Goal: Information Seeking & Learning: Find specific fact

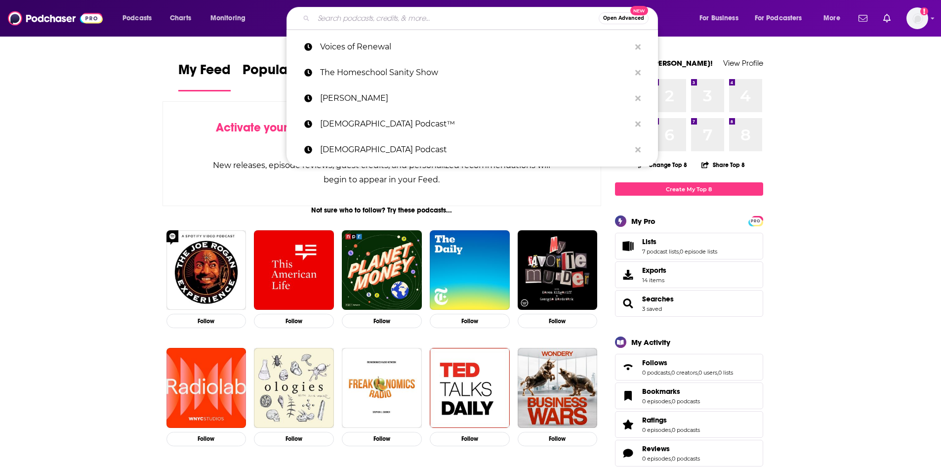
click at [410, 25] on input "Search podcasts, credits, & more..." at bounding box center [456, 18] width 285 height 16
paste input "No new bookings"
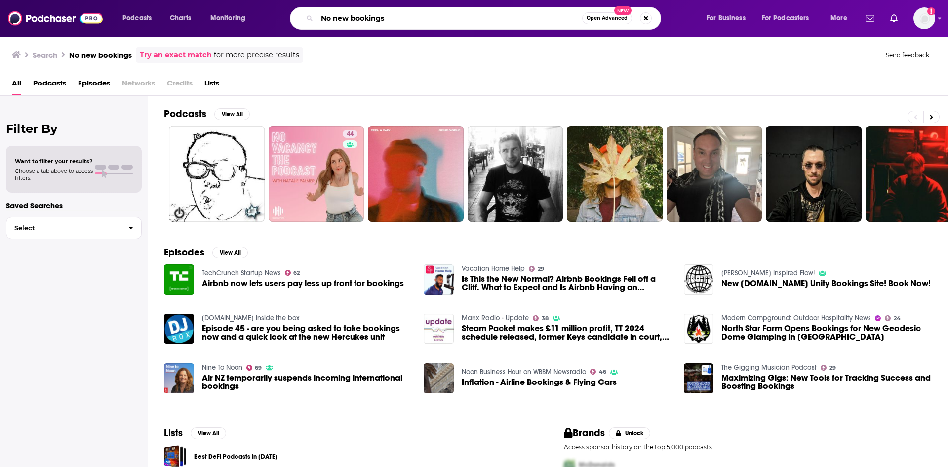
drag, startPoint x: 403, startPoint y: 16, endPoint x: 299, endPoint y: 14, distance: 104.2
click at [302, 14] on div "No new bookings Open Advanced New" at bounding box center [475, 18] width 371 height 23
paste input "Her Faith Inspire"
type input "Her Faith Inspires"
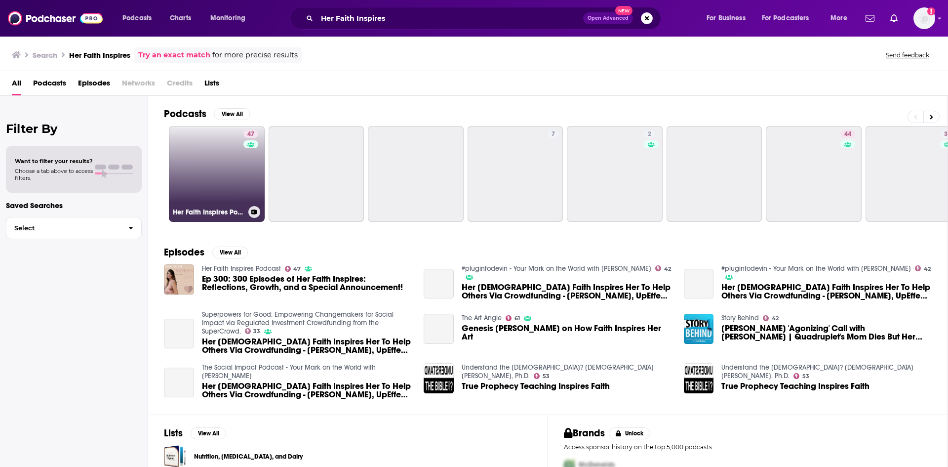
click at [213, 171] on link "47 Her Faith Inspires Podcast" at bounding box center [217, 174] width 96 height 96
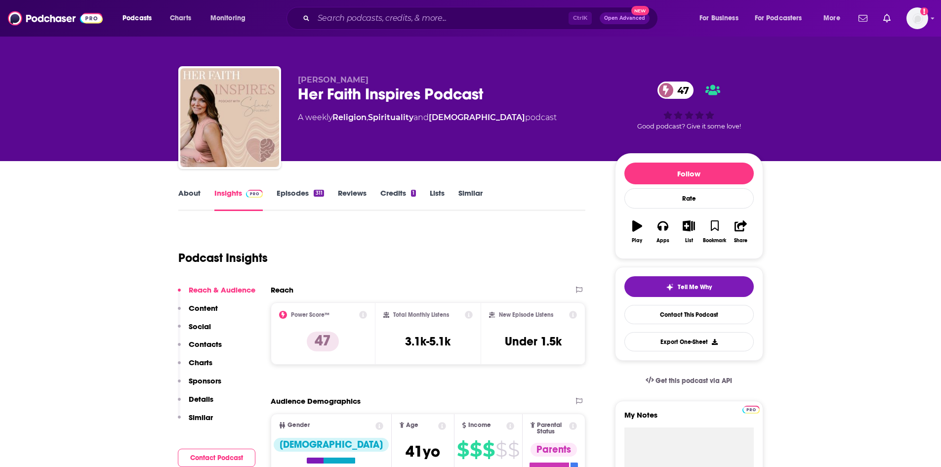
click at [186, 192] on link "About" at bounding box center [189, 199] width 22 height 23
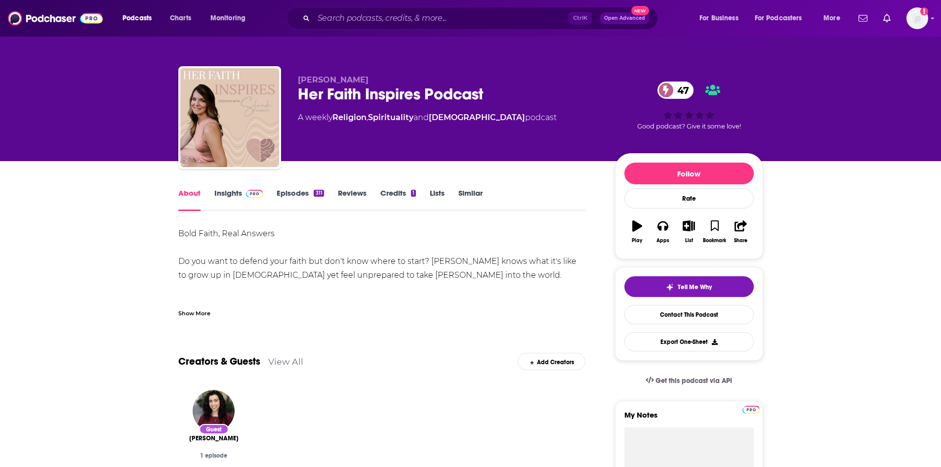
click at [187, 312] on div "Show More" at bounding box center [194, 312] width 32 height 9
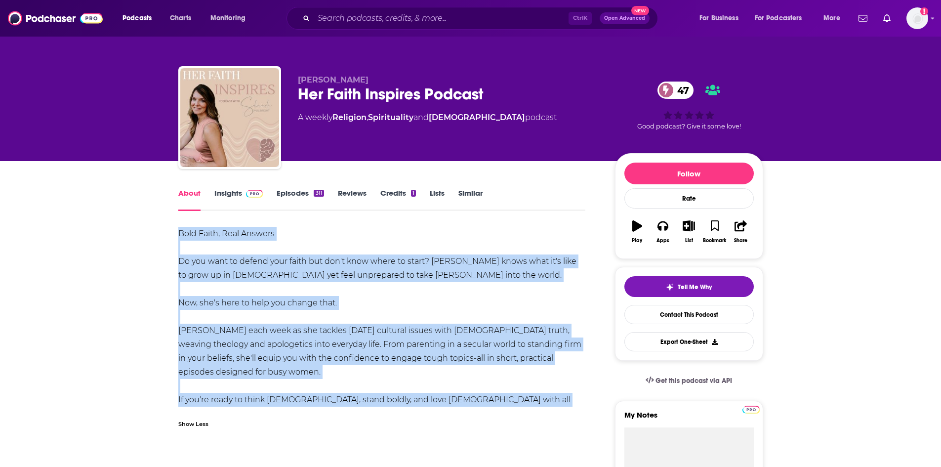
drag, startPoint x: 179, startPoint y: 232, endPoint x: 569, endPoint y: 399, distance: 425.0
click at [569, 399] on div "Bold Faith, Real Answers Do you want to defend your faith but don't know where …" at bounding box center [381, 324] width 407 height 194
copy div "Bold Faith, Real Answers Do you want to defend your faith but don't know where …"
